Goal: Check status: Check status

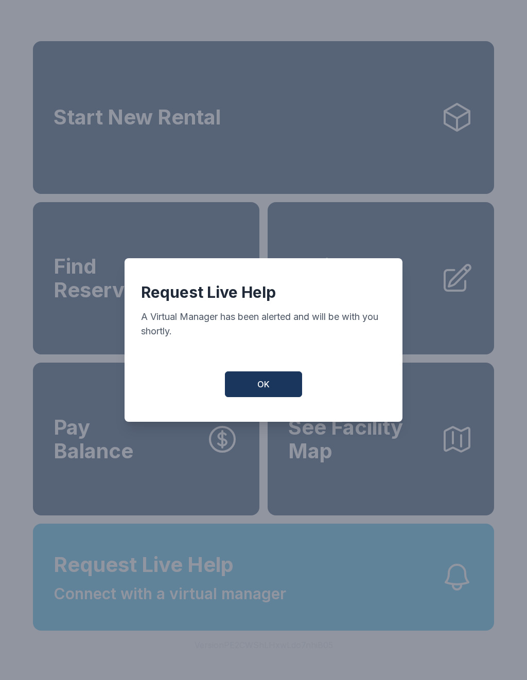
click at [280, 392] on button "OK" at bounding box center [263, 385] width 77 height 26
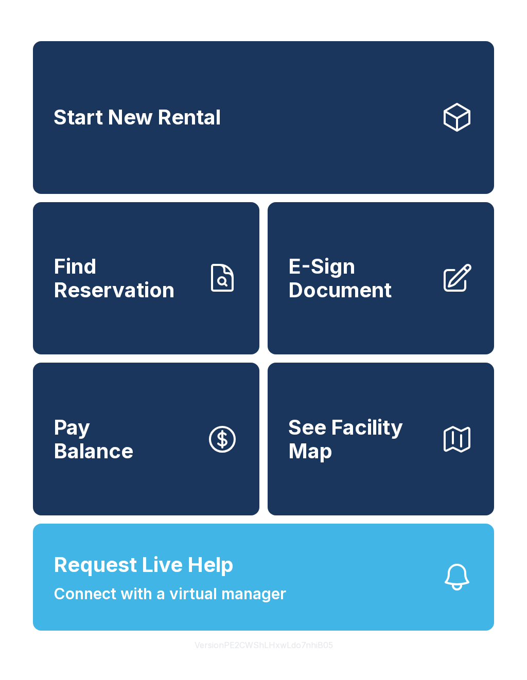
click at [380, 458] on span "See Facility Map" at bounding box center [360, 439] width 144 height 47
click at [355, 614] on button "Request Live Help Connect with a virtual manager" at bounding box center [263, 577] width 461 height 107
click at [405, 622] on button "Request Live Help Connect with a virtual manager" at bounding box center [263, 577] width 461 height 107
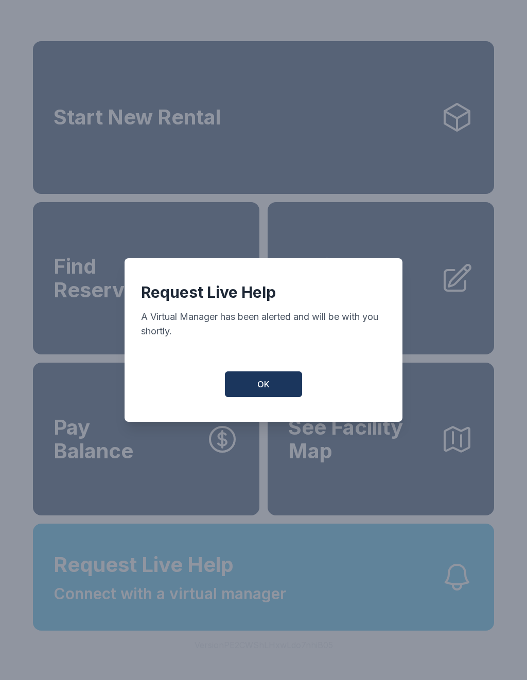
click at [272, 394] on button "OK" at bounding box center [263, 385] width 77 height 26
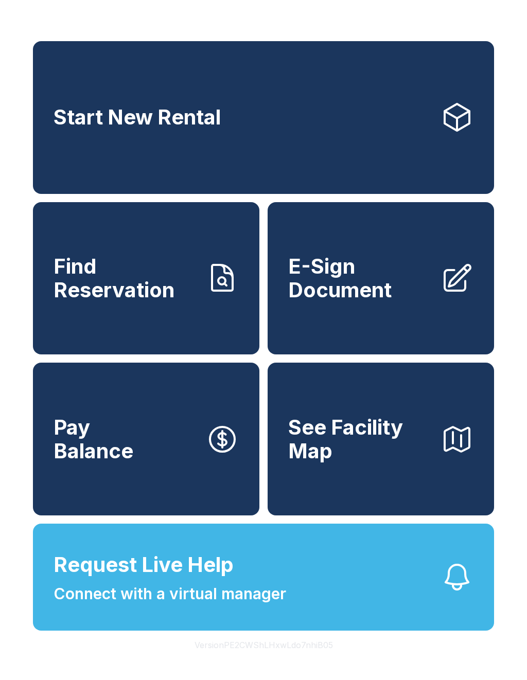
click at [157, 295] on span "Find Reservation" at bounding box center [126, 278] width 144 height 47
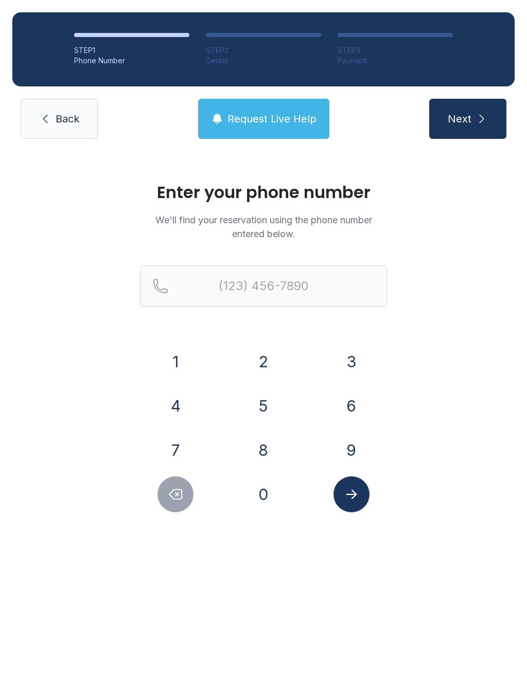
click at [268, 452] on button "8" at bounding box center [263, 450] width 36 height 36
click at [266, 357] on button "2" at bounding box center [263, 362] width 36 height 36
click at [266, 422] on button "5" at bounding box center [263, 406] width 36 height 36
click at [174, 454] on button "7" at bounding box center [175, 450] width 36 height 36
click at [179, 454] on button "7" at bounding box center [175, 450] width 36 height 36
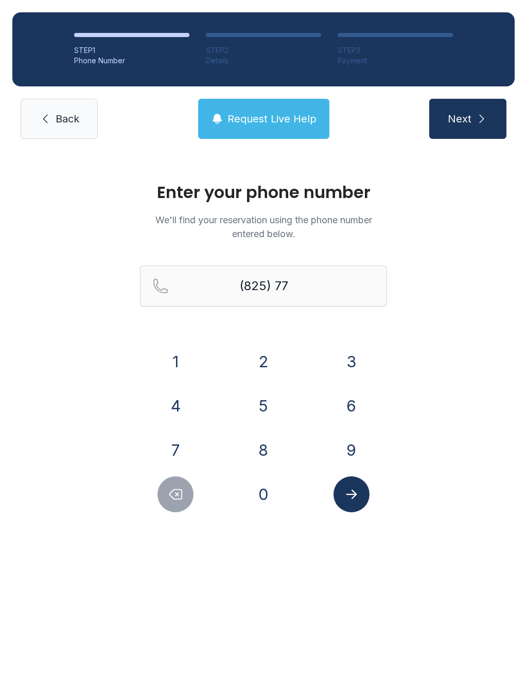
click at [270, 410] on button "5" at bounding box center [263, 406] width 36 height 36
click at [269, 410] on button "5" at bounding box center [263, 406] width 36 height 36
click at [180, 444] on button "7" at bounding box center [175, 450] width 36 height 36
click at [181, 364] on button "1" at bounding box center [175, 362] width 36 height 36
click at [349, 370] on button "3" at bounding box center [351, 362] width 36 height 36
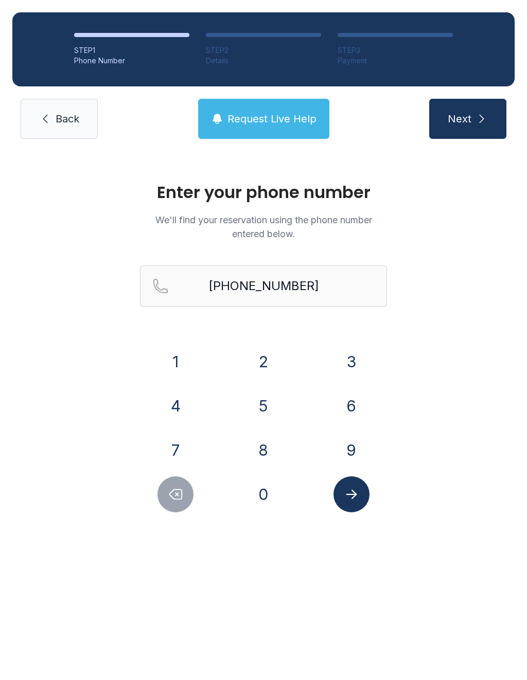
click at [486, 133] on button "Next" at bounding box center [467, 119] width 77 height 40
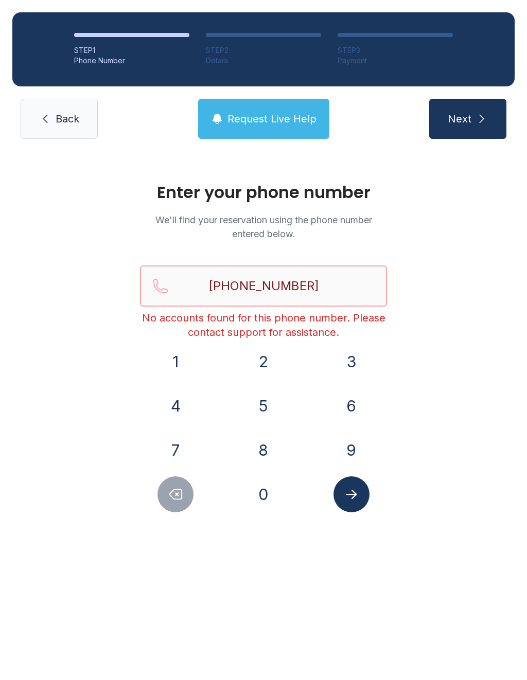
click at [250, 289] on input "[PHONE_NUMBER]" at bounding box center [263, 286] width 247 height 41
type input "[PHONE_NUMBER]"
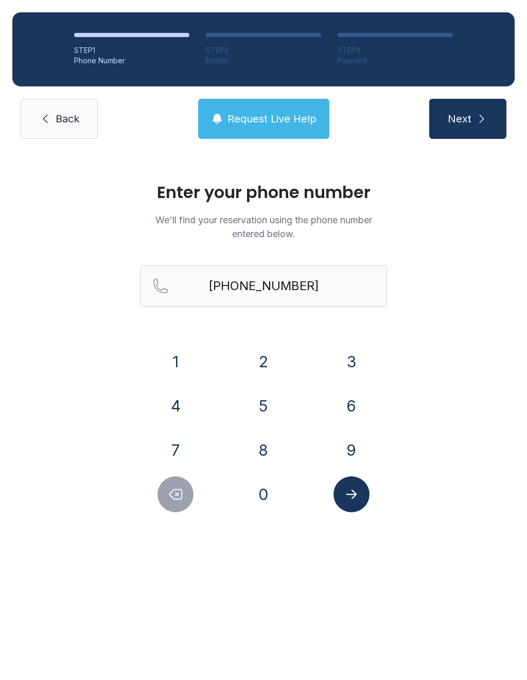
click at [492, 128] on button "Next" at bounding box center [467, 119] width 77 height 40
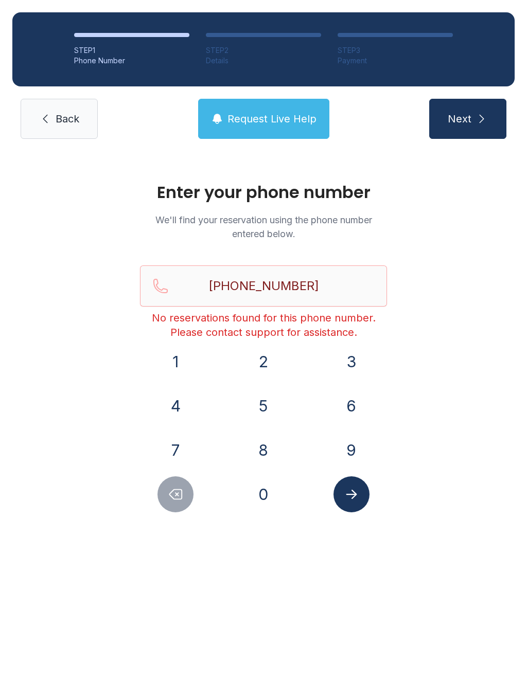
click at [357, 484] on button "Submit lookup form" at bounding box center [351, 494] width 36 height 36
click at [359, 496] on button "Submit lookup form" at bounding box center [351, 494] width 36 height 36
